Goal: Information Seeking & Learning: Learn about a topic

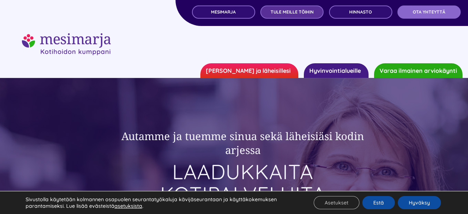
click at [274, 10] on span "TULE MEILLE TÖIHIN" at bounding box center [292, 12] width 43 height 5
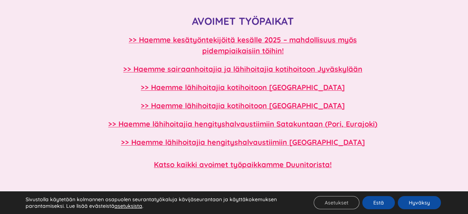
scroll to position [648, 0]
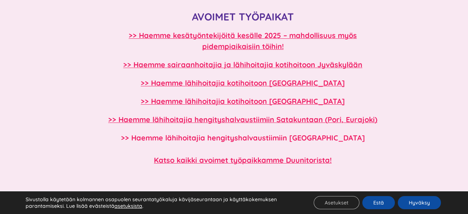
click at [253, 139] on b ">> Haemme lähihoitajia hengityshalvaustiimiin [GEOGRAPHIC_DATA]" at bounding box center [243, 137] width 244 height 9
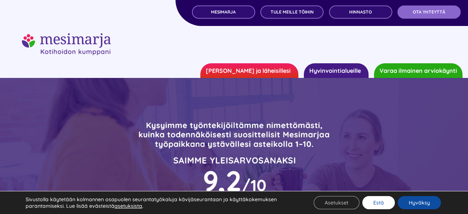
click at [387, 203] on button "Estä" at bounding box center [378, 202] width 33 height 13
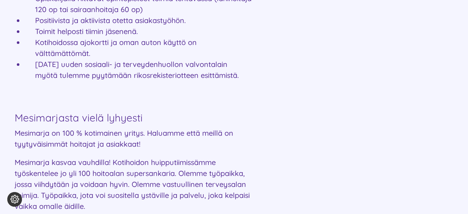
scroll to position [1019, 0]
